Goal: Communication & Community: Answer question/provide support

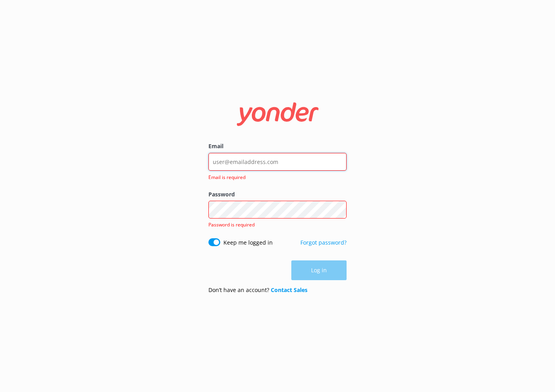
type input "[PERSON_NAME][EMAIL_ADDRESS][DOMAIN_NAME]"
click at [319, 260] on button "Log in" at bounding box center [318, 270] width 55 height 20
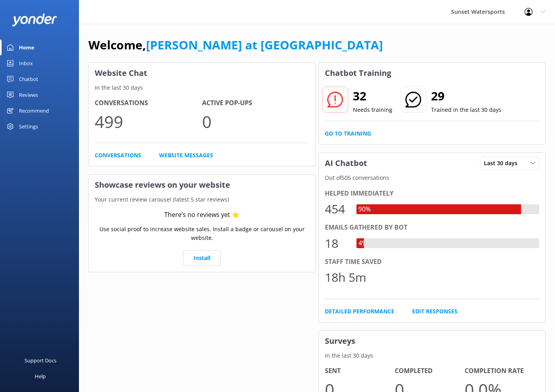
click at [22, 62] on div "Inbox" at bounding box center [26, 63] width 14 height 16
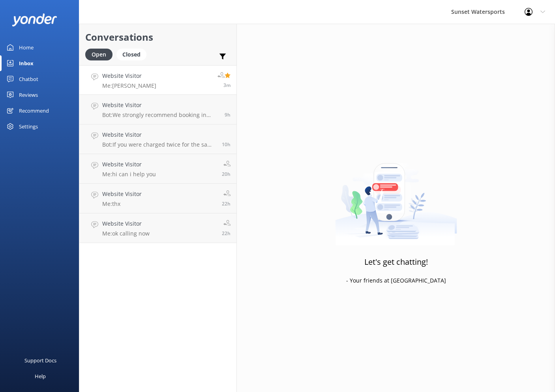
click at [181, 76] on link "Website Visitor Me: Ty 3m" at bounding box center [157, 80] width 157 height 30
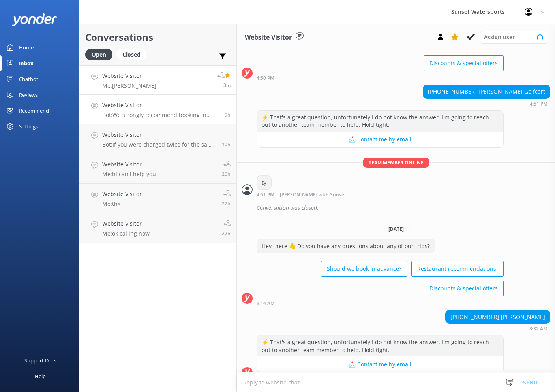
scroll to position [2046, 0]
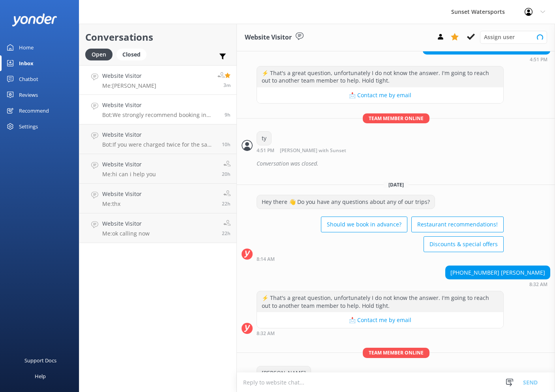
click at [181, 109] on h4 "Website Visitor" at bounding box center [160, 105] width 117 height 9
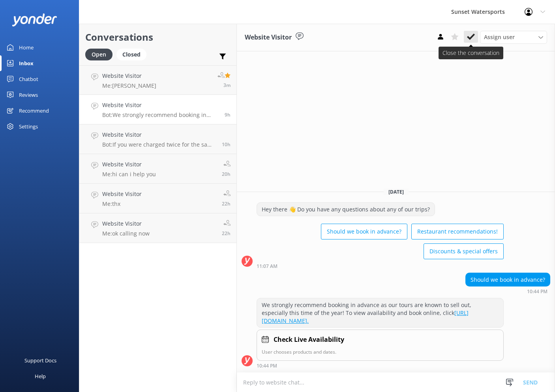
click at [468, 38] on use at bounding box center [471, 37] width 8 height 6
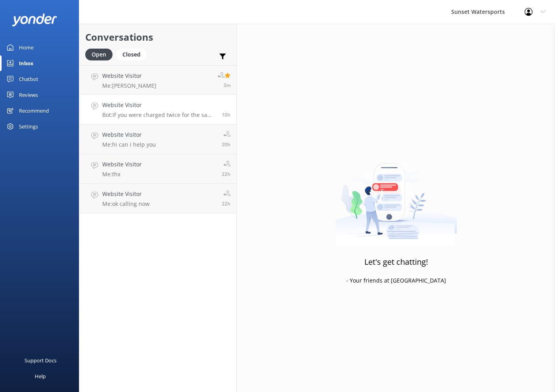
click at [179, 106] on h4 "Website Visitor" at bounding box center [159, 105] width 114 height 9
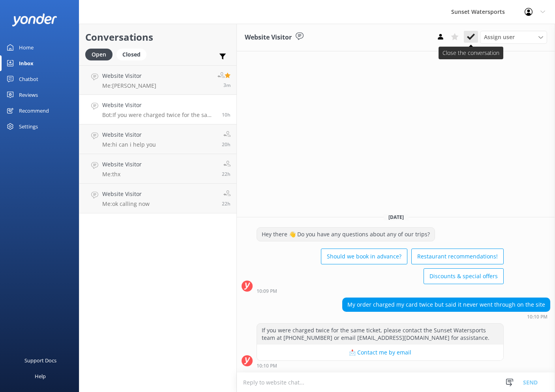
click at [471, 38] on use at bounding box center [471, 37] width 8 height 6
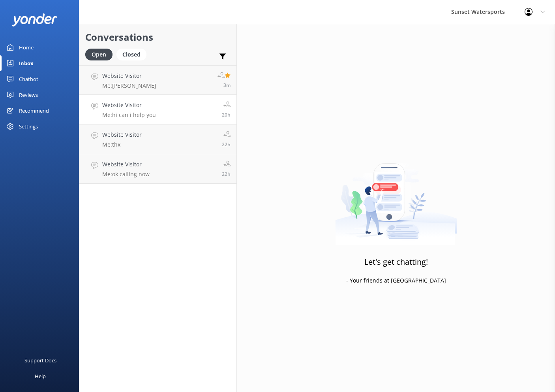
click at [153, 111] on p "Me: hi can i help you" at bounding box center [129, 114] width 54 height 7
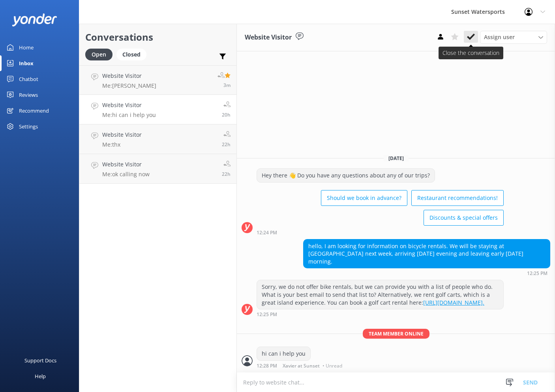
click at [470, 35] on icon at bounding box center [471, 37] width 8 height 8
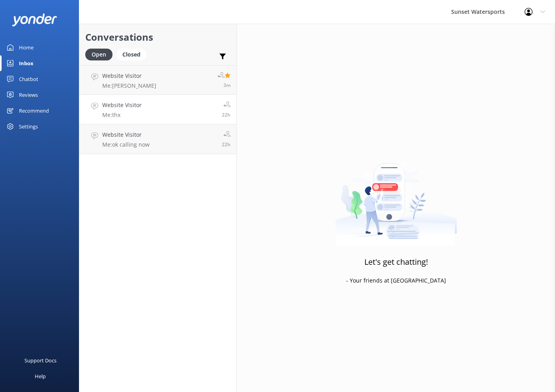
click at [153, 112] on link "Website Visitor Me: thx 22h" at bounding box center [157, 110] width 157 height 30
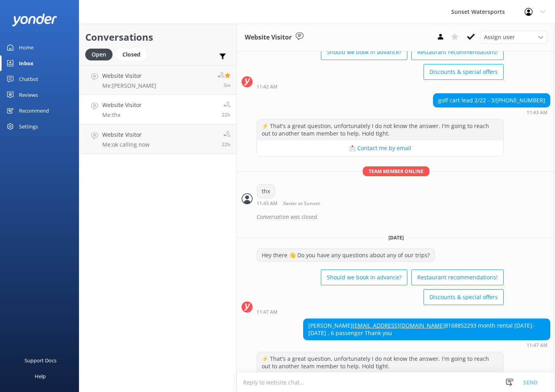
scroll to position [3565, 0]
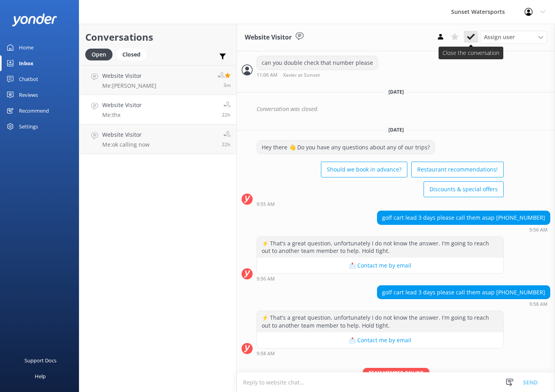
click at [474, 38] on icon at bounding box center [471, 37] width 8 height 8
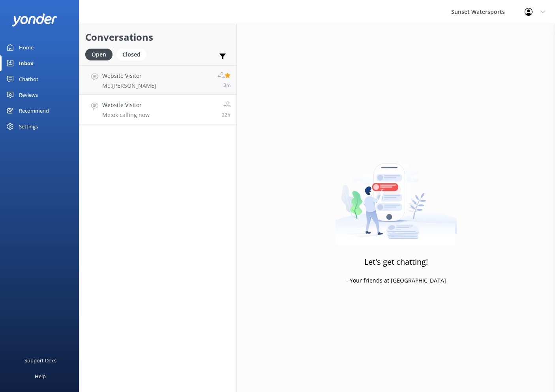
click at [161, 113] on link "Website Visitor Me: ok calling now 22h" at bounding box center [157, 110] width 157 height 30
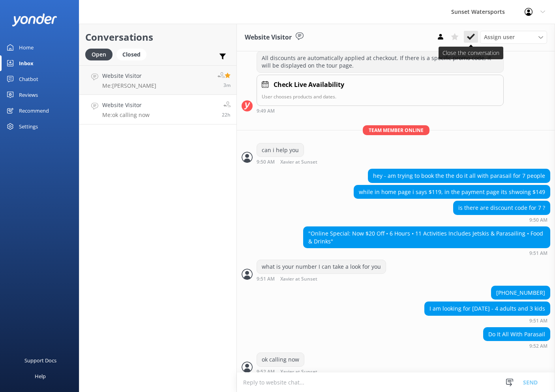
scroll to position [185, 0]
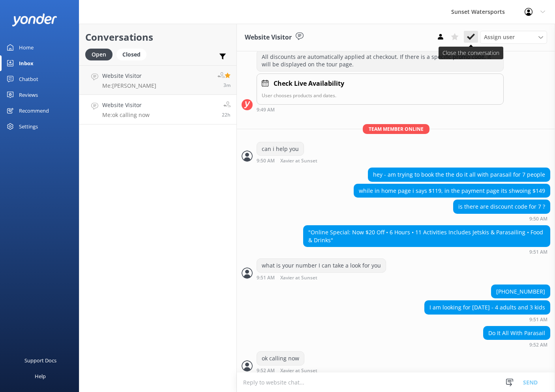
click at [472, 34] on icon at bounding box center [471, 37] width 8 height 8
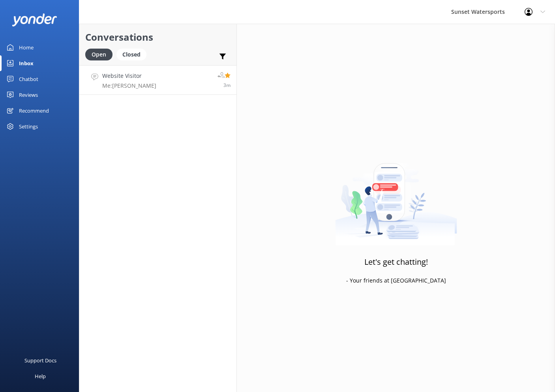
click at [163, 67] on link "Website Visitor Me: Ty 3m" at bounding box center [157, 80] width 157 height 30
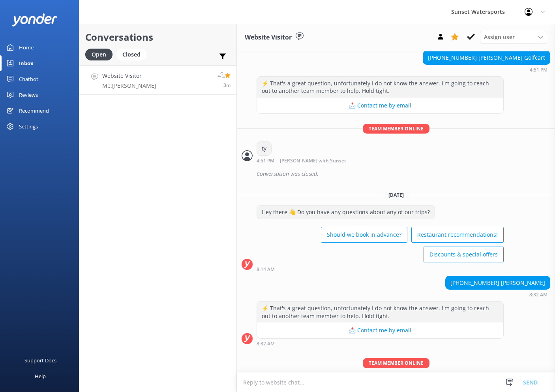
scroll to position [2046, 0]
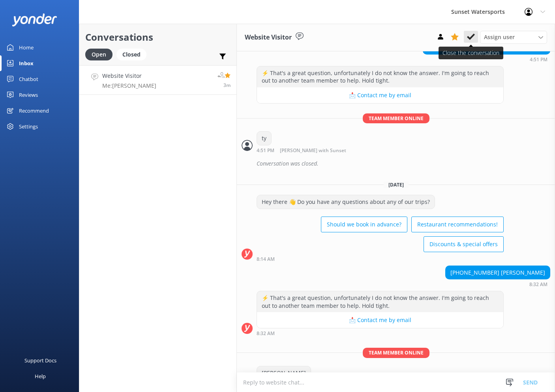
click at [470, 39] on use at bounding box center [471, 37] width 8 height 6
